Goal: Transaction & Acquisition: Purchase product/service

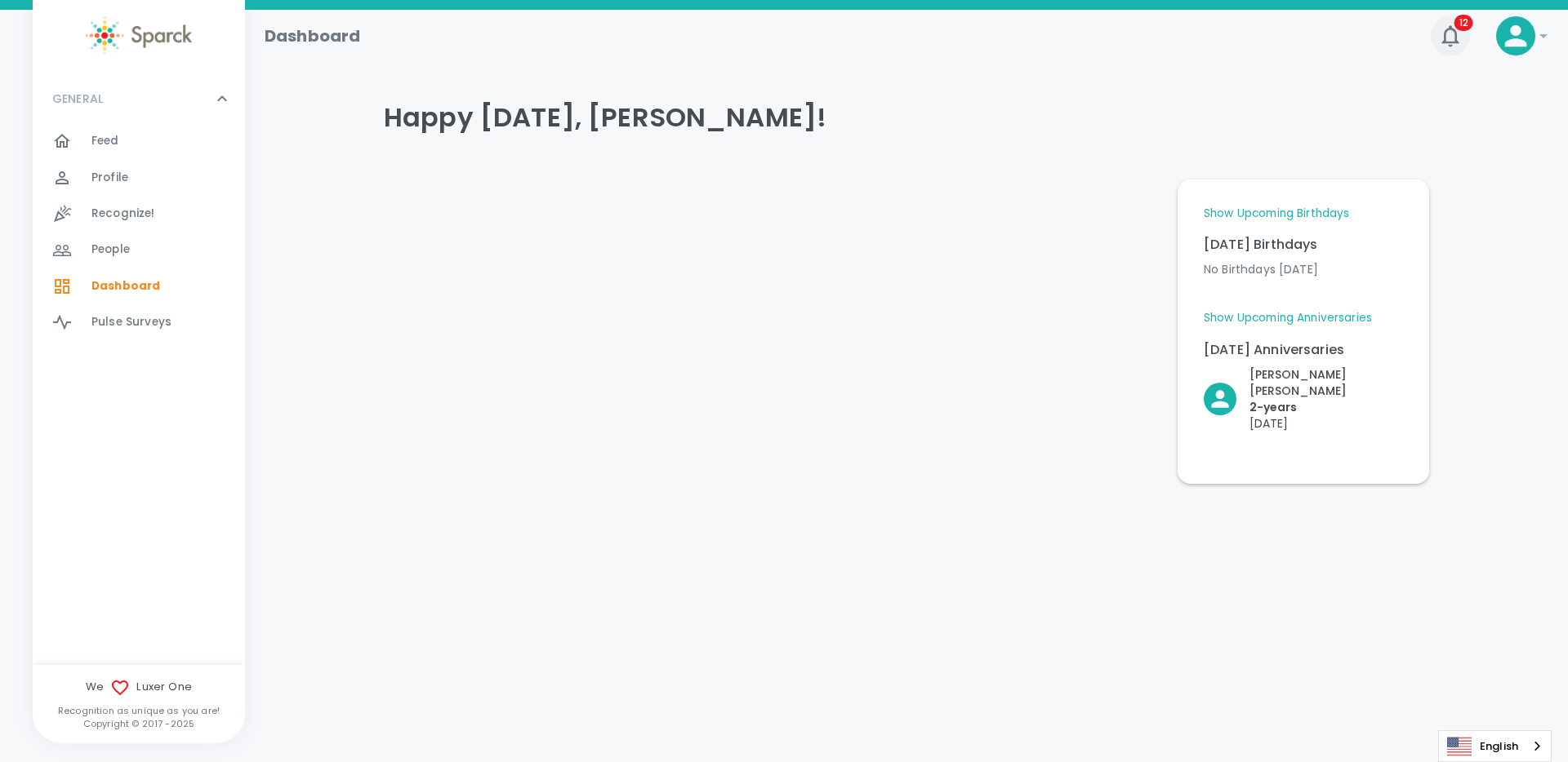
click at [1443, 39] on icon "button" at bounding box center [1450, 36] width 26 height 26
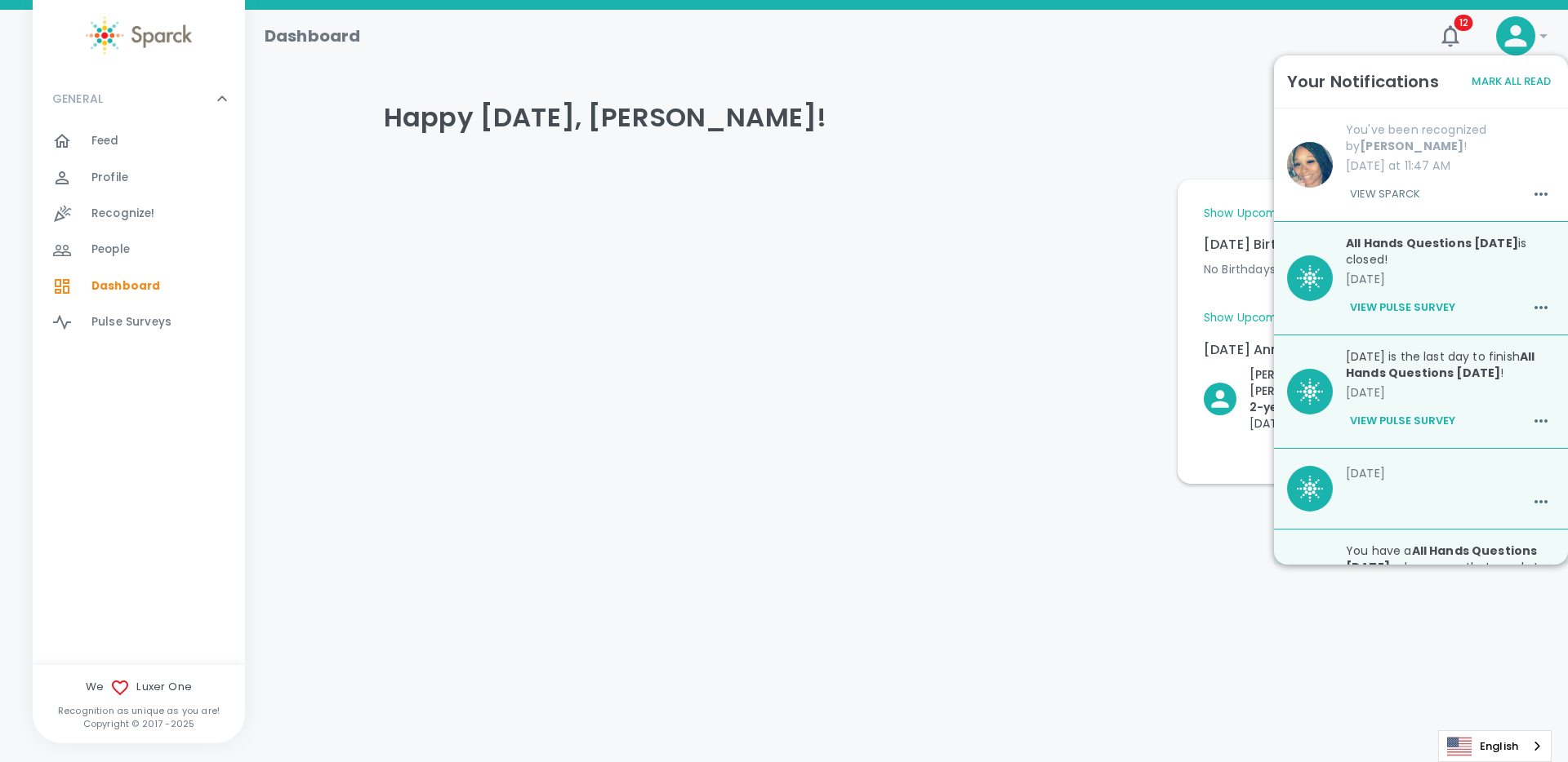
click at [1132, 118] on h4 "Happy [DATE], [PERSON_NAME]!" at bounding box center [906, 117] width 1045 height 32
click at [1501, 77] on button "Mark All Read" at bounding box center [1511, 81] width 87 height 25
click at [1056, 139] on div "Happy [DATE], [PERSON_NAME]!" at bounding box center [900, 118] width 1058 height 98
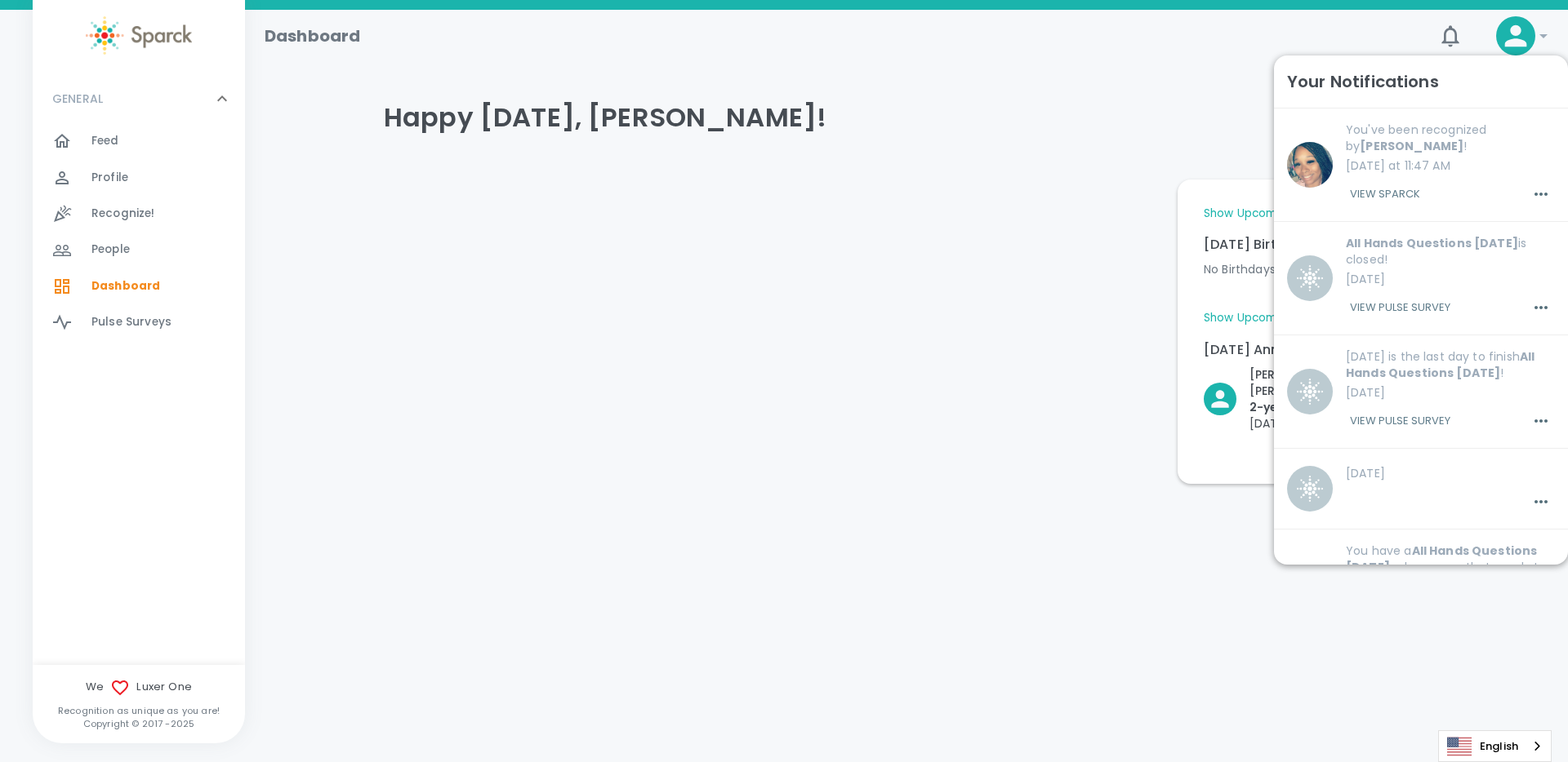
click at [662, 283] on div at bounding box center [768, 325] width 794 height 318
click at [159, 156] on div "Feed 0" at bounding box center [138, 141] width 213 height 36
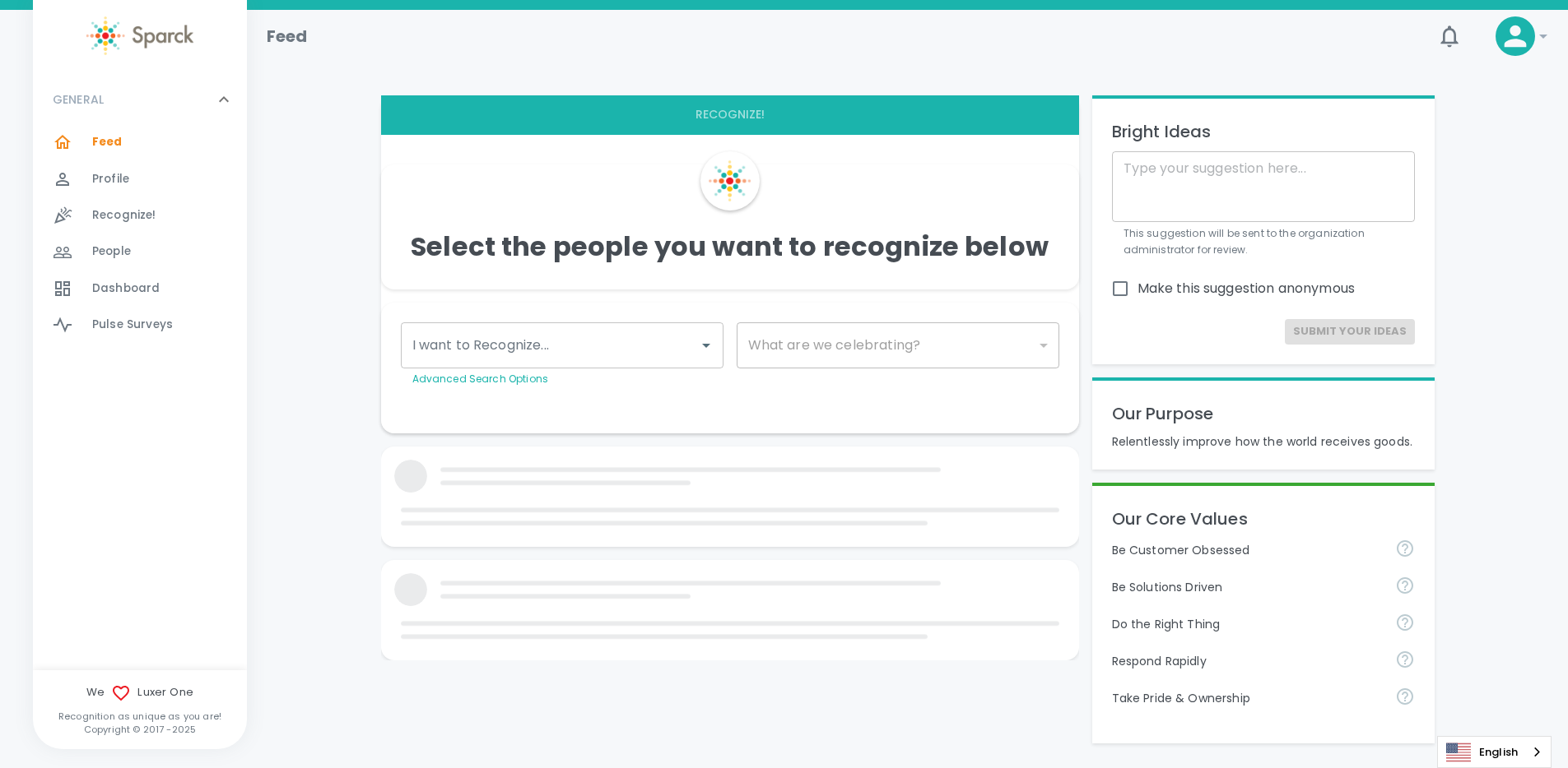
click at [98, 168] on span "Profile 0" at bounding box center [110, 179] width 37 height 23
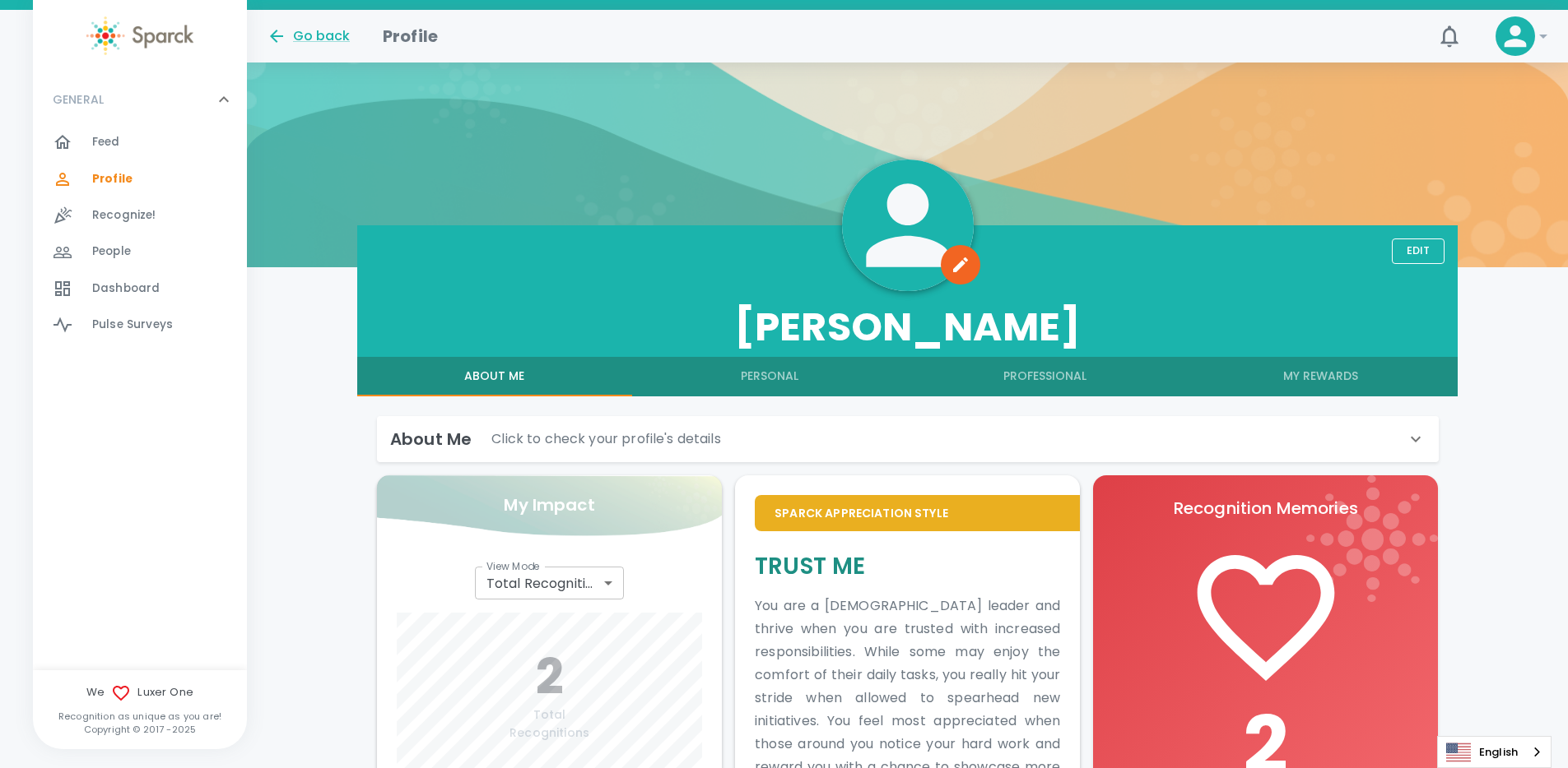
scroll to position [65, 0]
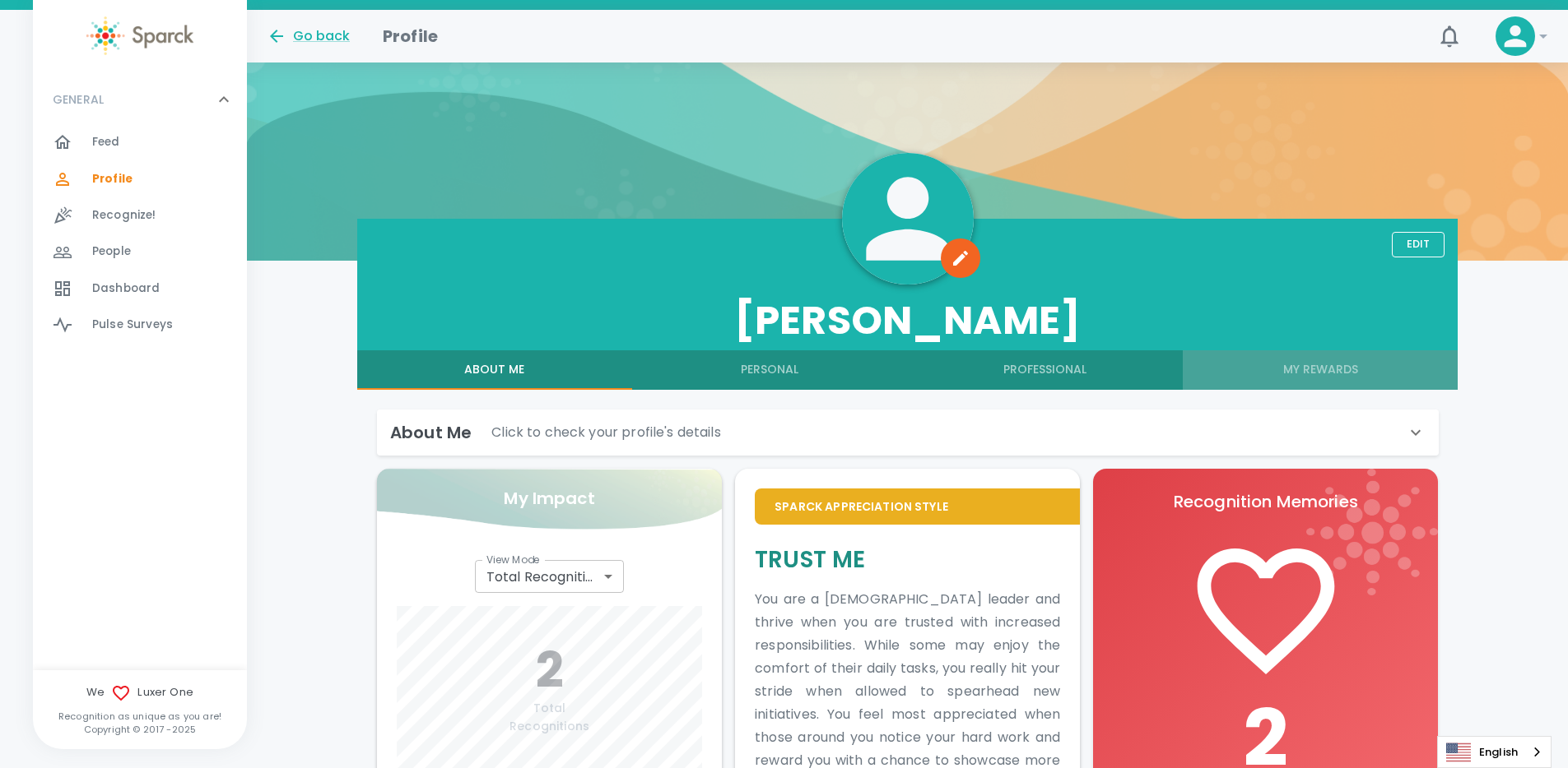
click at [1321, 367] on button "My Rewards" at bounding box center [1320, 370] width 275 height 40
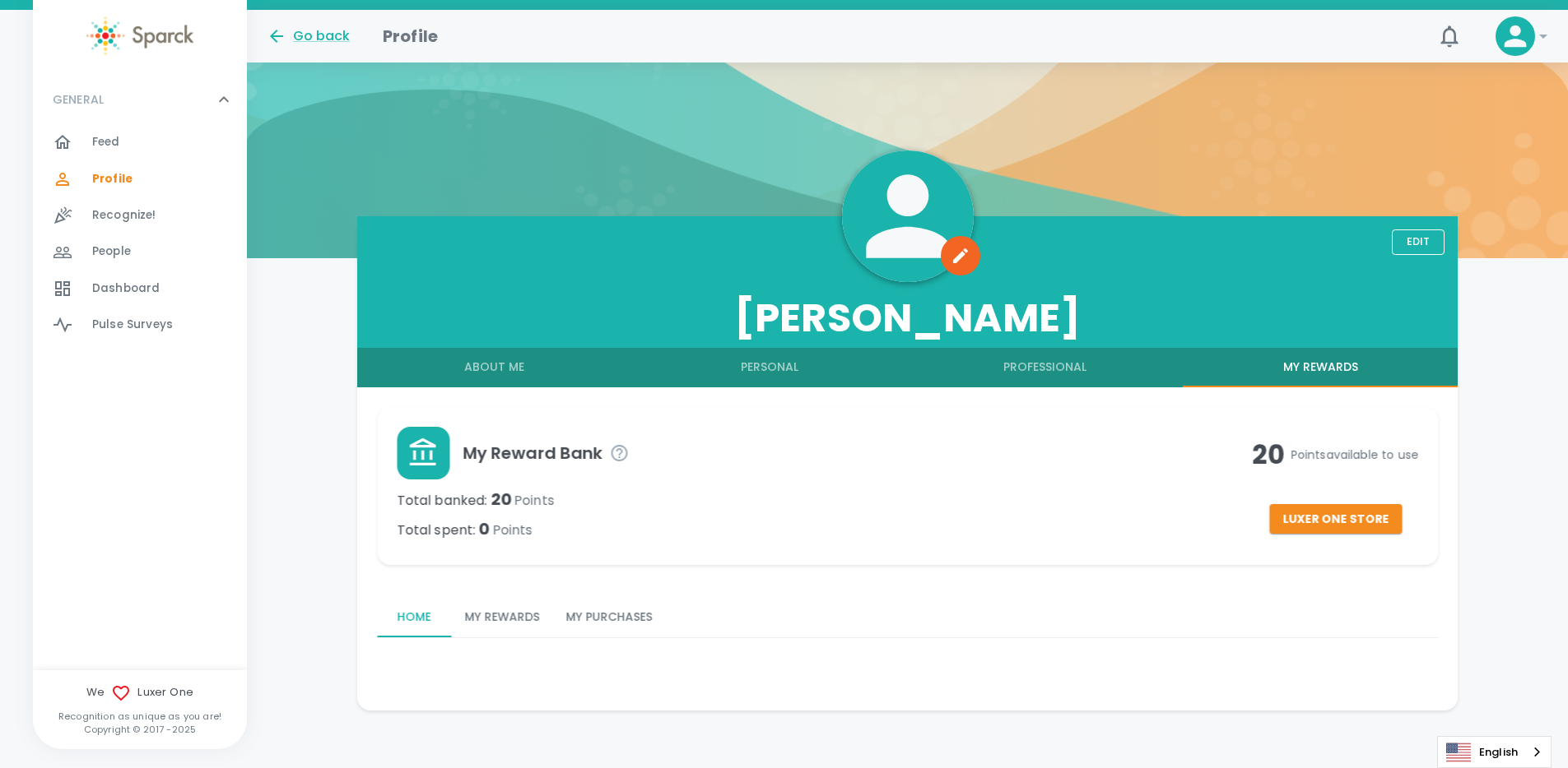
scroll to position [69, 0]
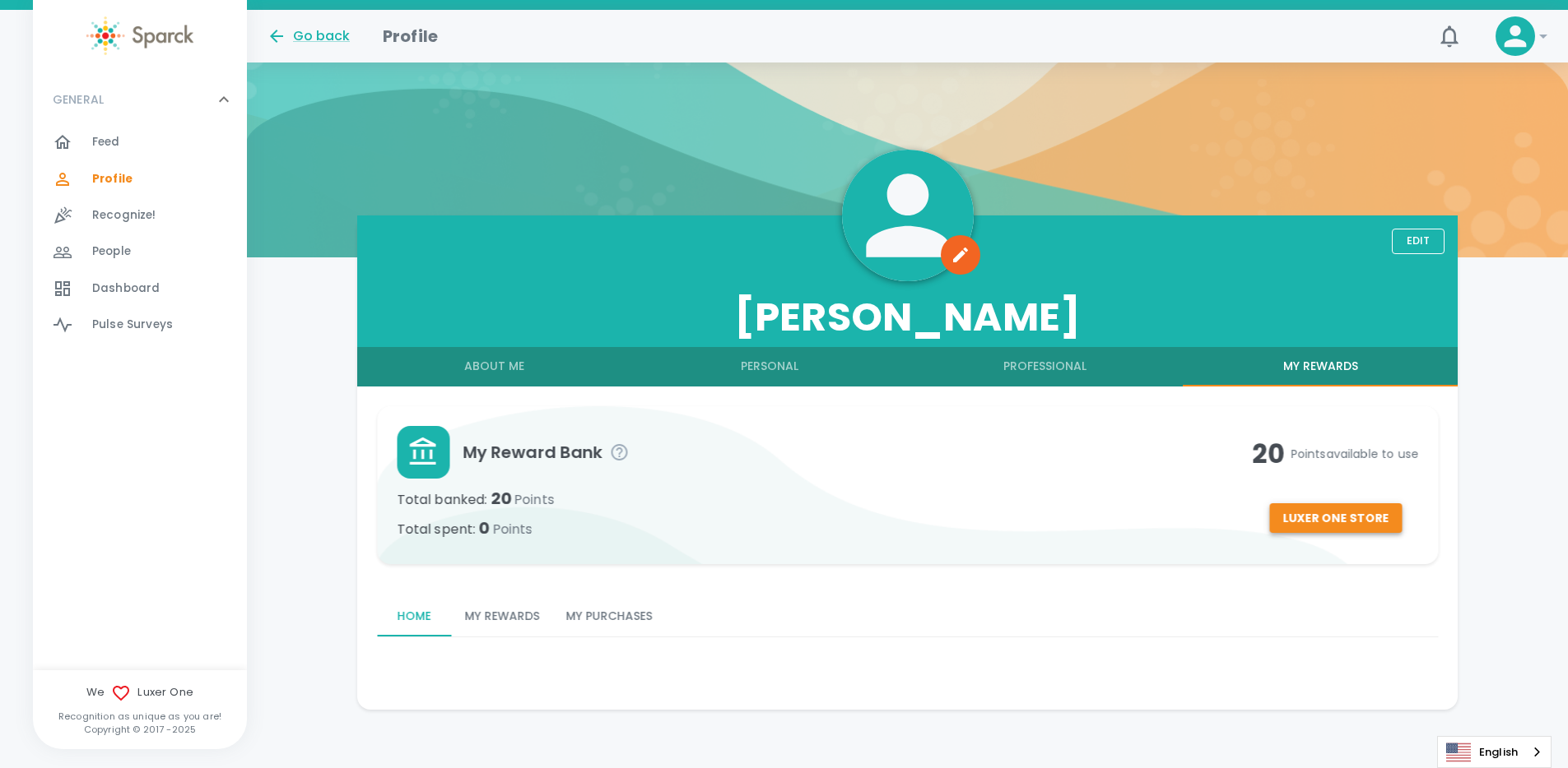
click at [1336, 514] on button "Luxer One Store" at bounding box center [1335, 518] width 133 height 31
